Goal: Information Seeking & Learning: Learn about a topic

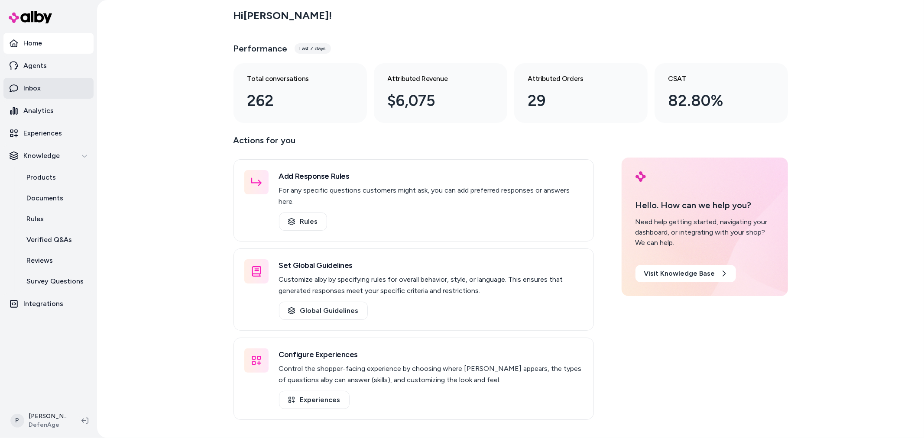
click at [58, 86] on link "Inbox" at bounding box center [48, 88] width 90 height 21
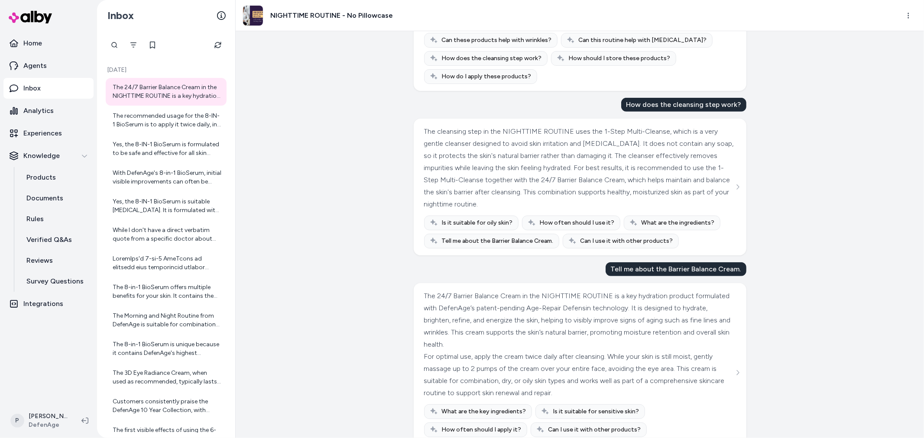
scroll to position [339, 0]
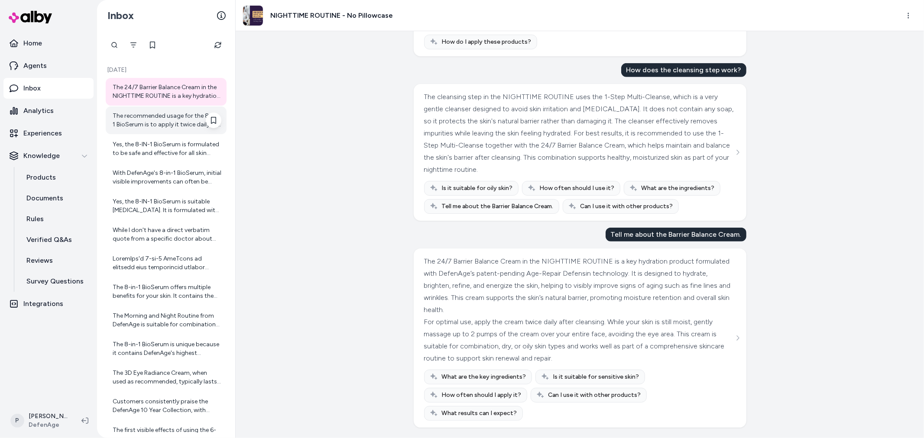
click at [165, 128] on div "The recommended usage for the 8-IN-1 BioSerum is to apply it twice daily, in th…" at bounding box center [167, 120] width 109 height 17
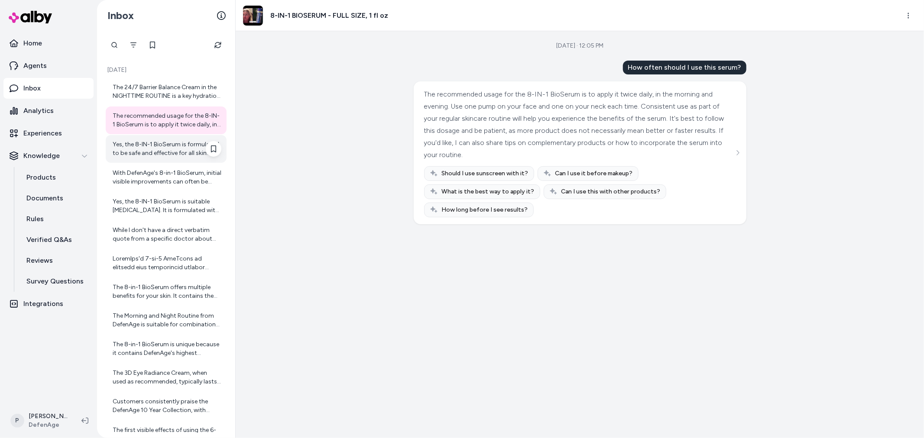
click at [179, 144] on div "Yes, the 8-IN-1 BioSerum is formulated to be safe and effective for all skin ty…" at bounding box center [167, 148] width 109 height 17
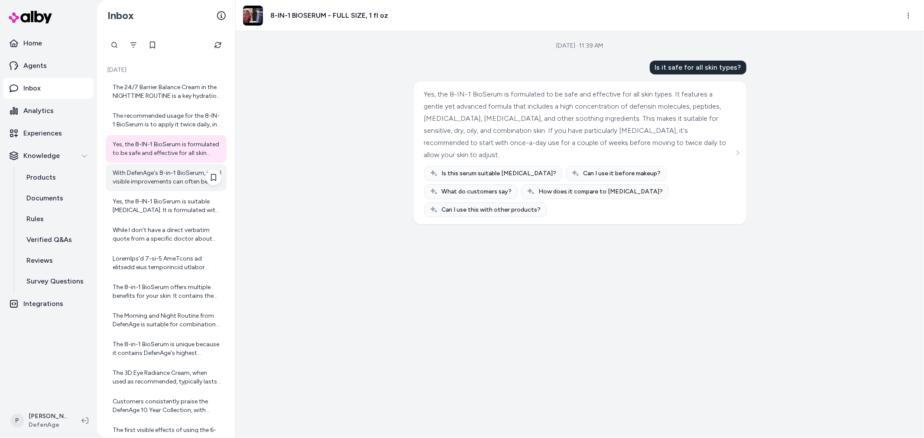
click at [144, 181] on div "With DefenAge's 8-in-1 BioSerum, initial visible improvements can often be seen…" at bounding box center [167, 177] width 109 height 17
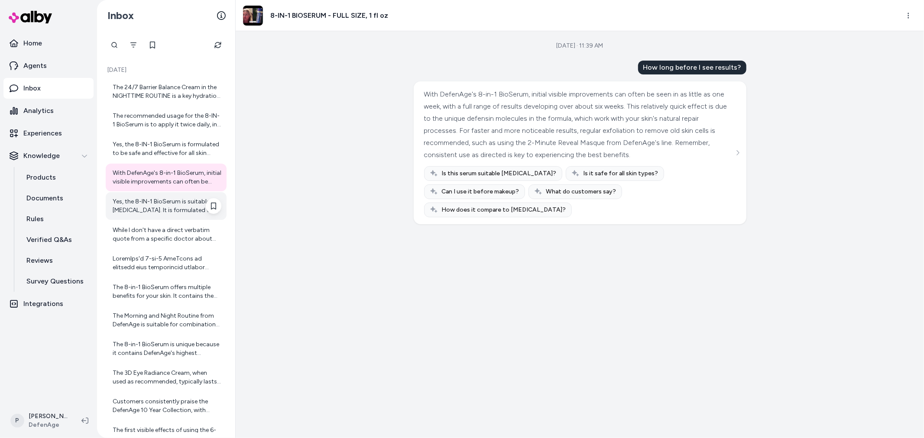
click at [165, 207] on div "Yes, the 8-IN-1 BioSerum is suitable [MEDICAL_DATA]. It is formulated with a ge…" at bounding box center [167, 205] width 109 height 17
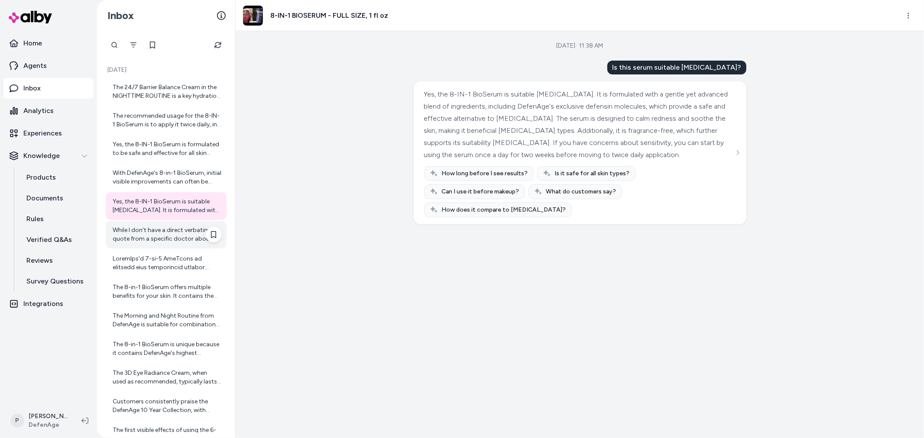
click at [150, 233] on div "While I don't have a direct verbatim quote from a specific doctor about redness…" at bounding box center [167, 234] width 109 height 17
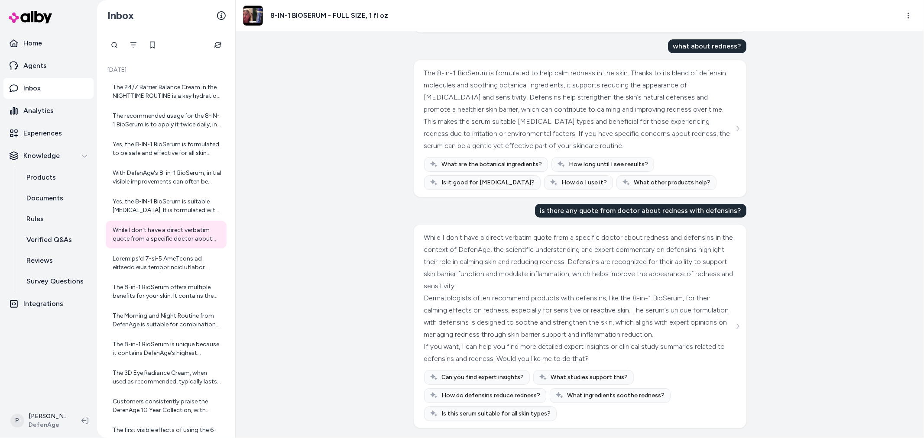
scroll to position [278, 0]
click at [167, 258] on div at bounding box center [167, 263] width 109 height 17
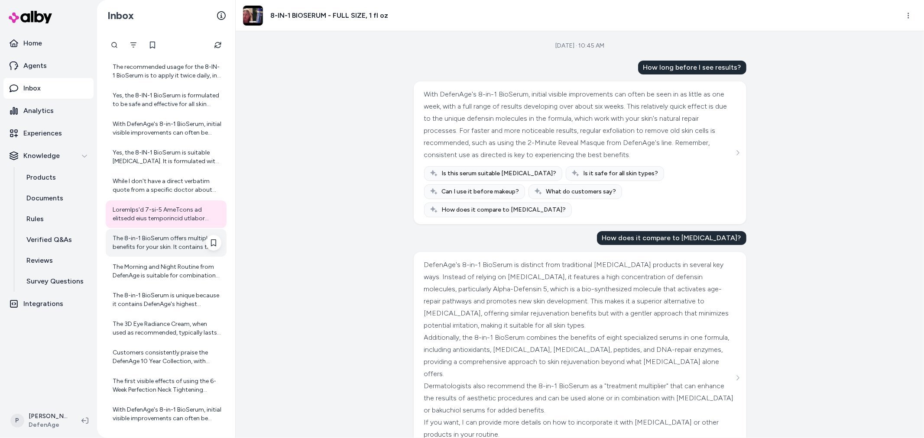
scroll to position [96, 0]
